Goal: Complete application form

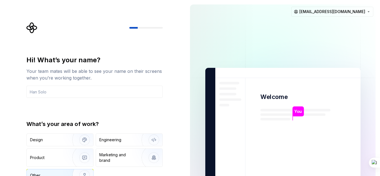
click at [63, 170] on img "button" at bounding box center [81, 175] width 36 height 37
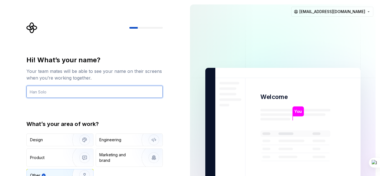
click at [102, 90] on input "text" at bounding box center [94, 92] width 136 height 12
type input "Zenitsu"
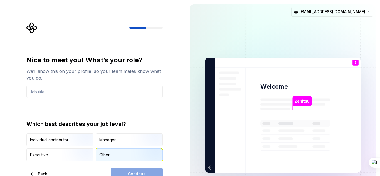
click at [101, 153] on div "Other" at bounding box center [104, 155] width 10 height 6
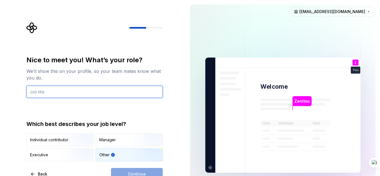
click at [82, 96] on input "text" at bounding box center [94, 92] width 136 height 12
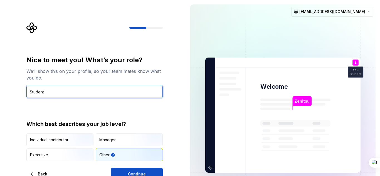
type input "Student"
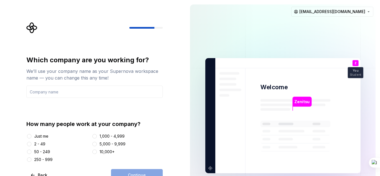
click at [35, 136] on div "Just me" at bounding box center [41, 137] width 14 height 6
click at [31, 136] on button "Just me" at bounding box center [29, 136] width 4 height 4
drag, startPoint x: 109, startPoint y: 82, endPoint x: 109, endPoint y: 88, distance: 5.9
click at [109, 83] on div "Which company are you working for? We’ll use your company name as your Supernov…" at bounding box center [94, 77] width 136 height 42
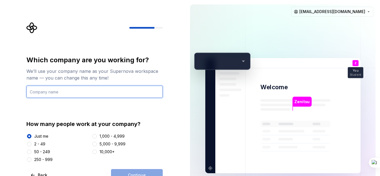
click at [109, 92] on input "text" at bounding box center [94, 92] width 136 height 12
type input "Nexus"
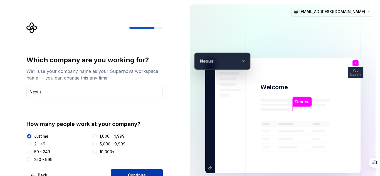
click at [138, 174] on span "Continue" at bounding box center [137, 176] width 18 height 6
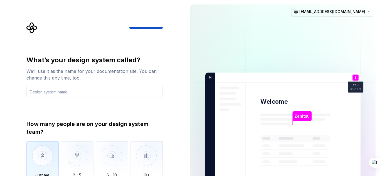
click at [40, 159] on img "button" at bounding box center [42, 159] width 33 height 37
click at [45, 94] on input "text" at bounding box center [94, 92] width 136 height 12
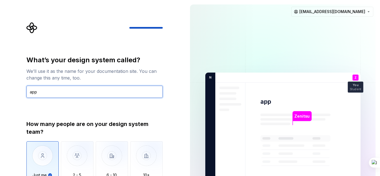
type input "app"
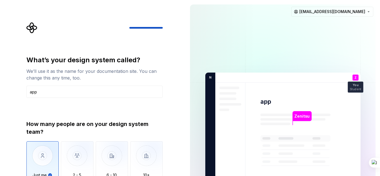
click at [43, 152] on img "button" at bounding box center [42, 159] width 33 height 37
click at [303, 121] on div "Zenitsu" at bounding box center [302, 116] width 19 height 10
